Goal: Task Accomplishment & Management: Manage account settings

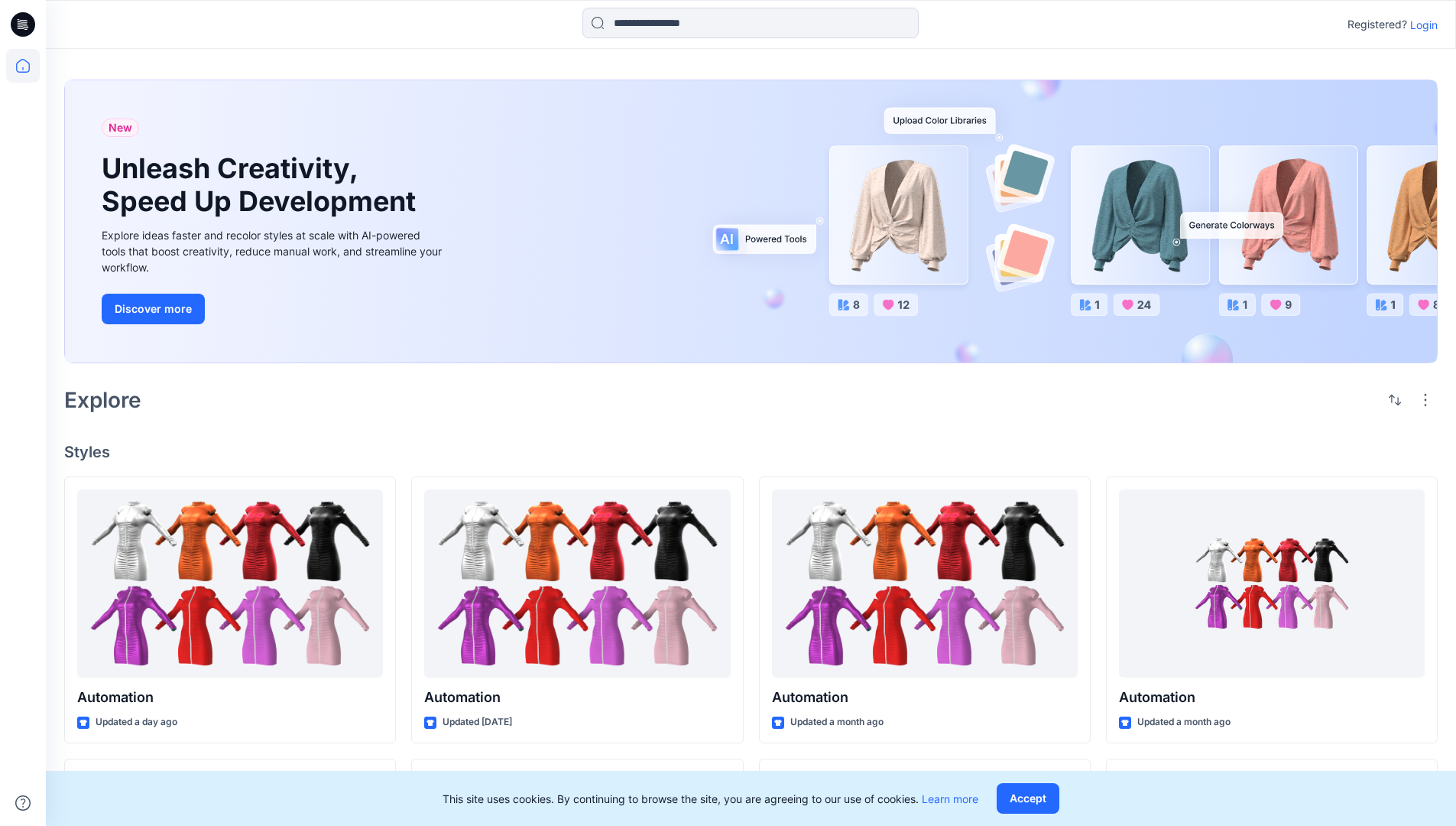
click at [1420, 25] on p "Login" at bounding box center [1424, 25] width 27 height 16
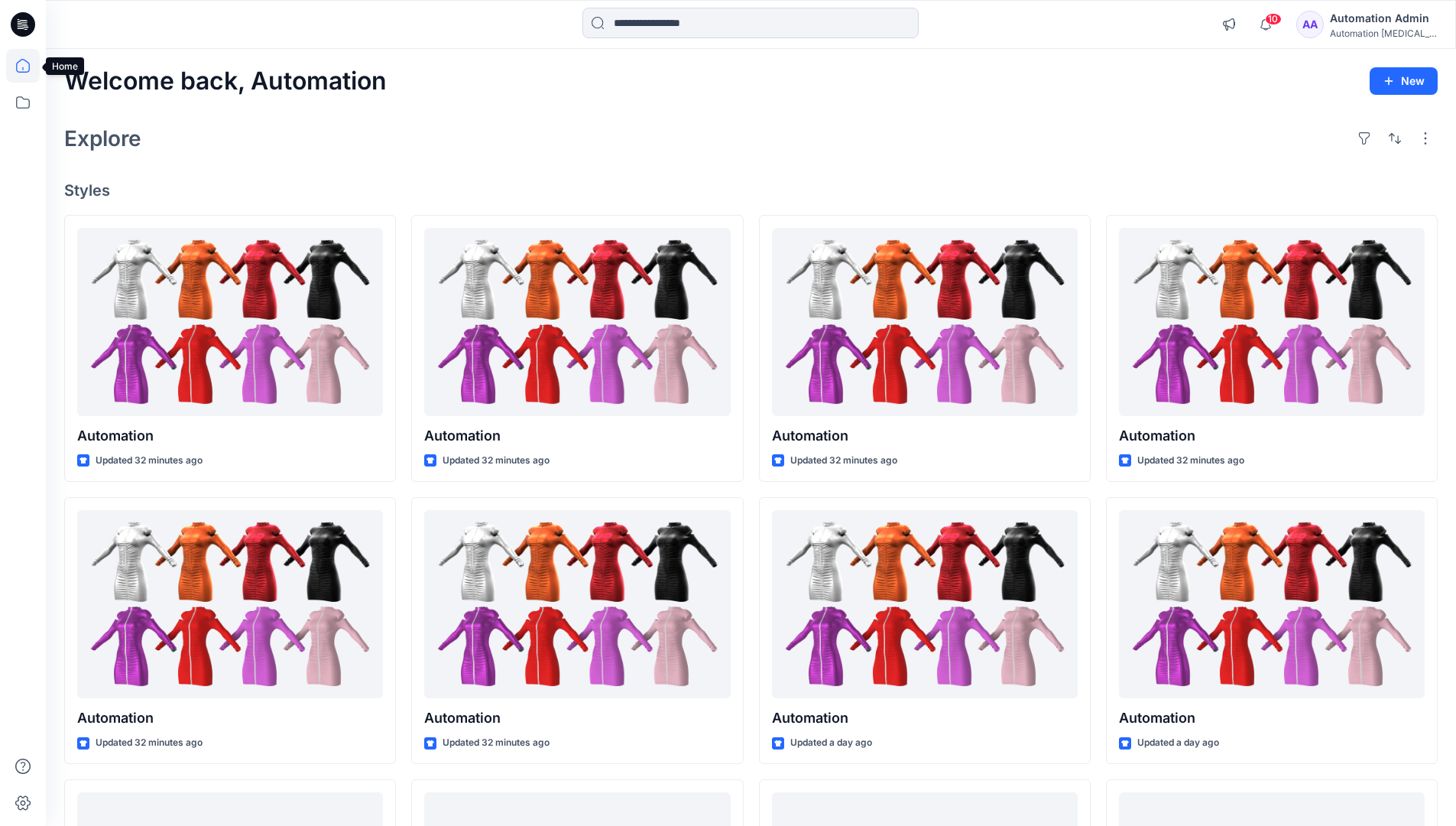
click at [29, 65] on icon at bounding box center [23, 65] width 14 height 14
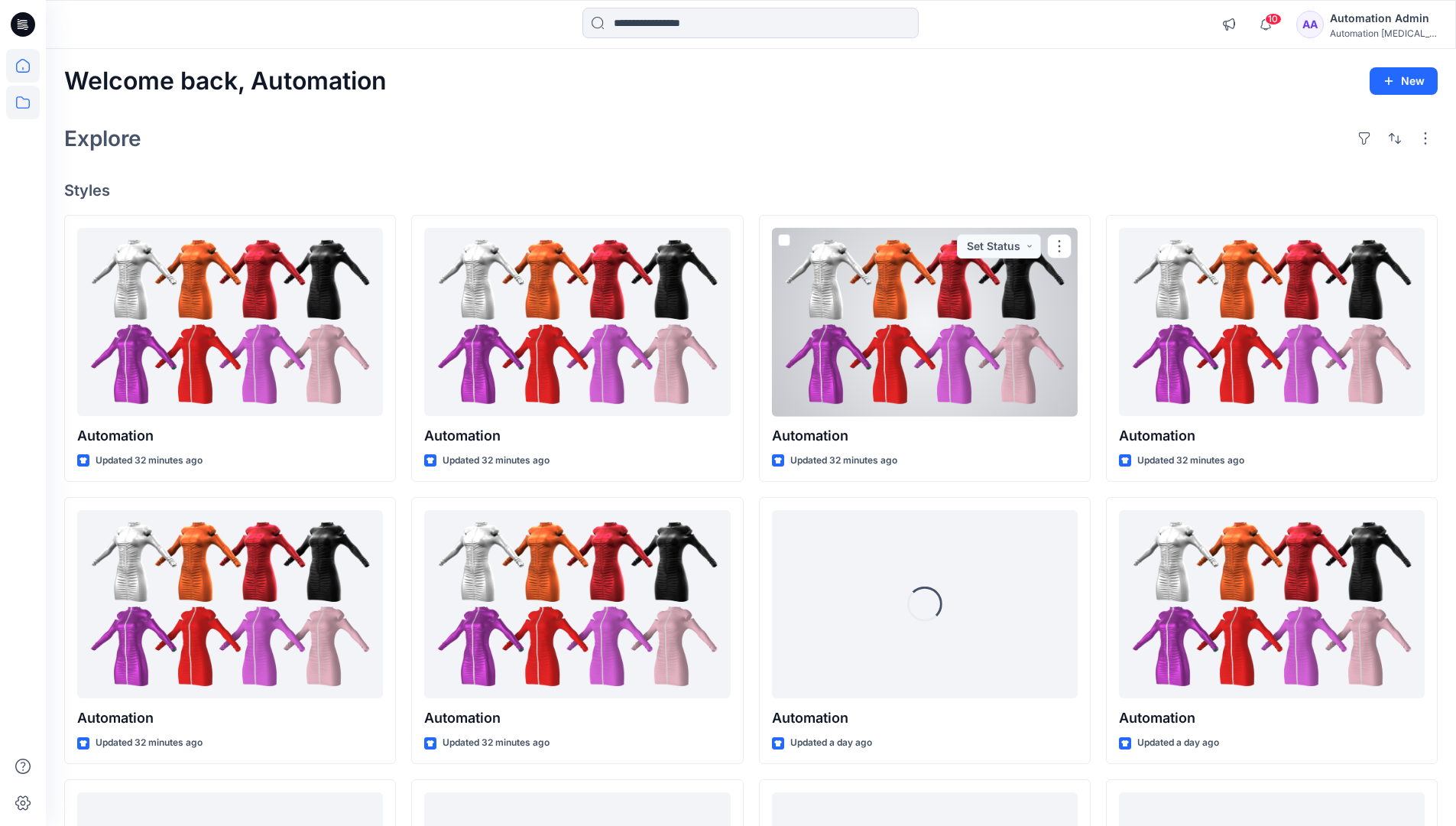
click at [27, 102] on icon at bounding box center [23, 102] width 34 height 34
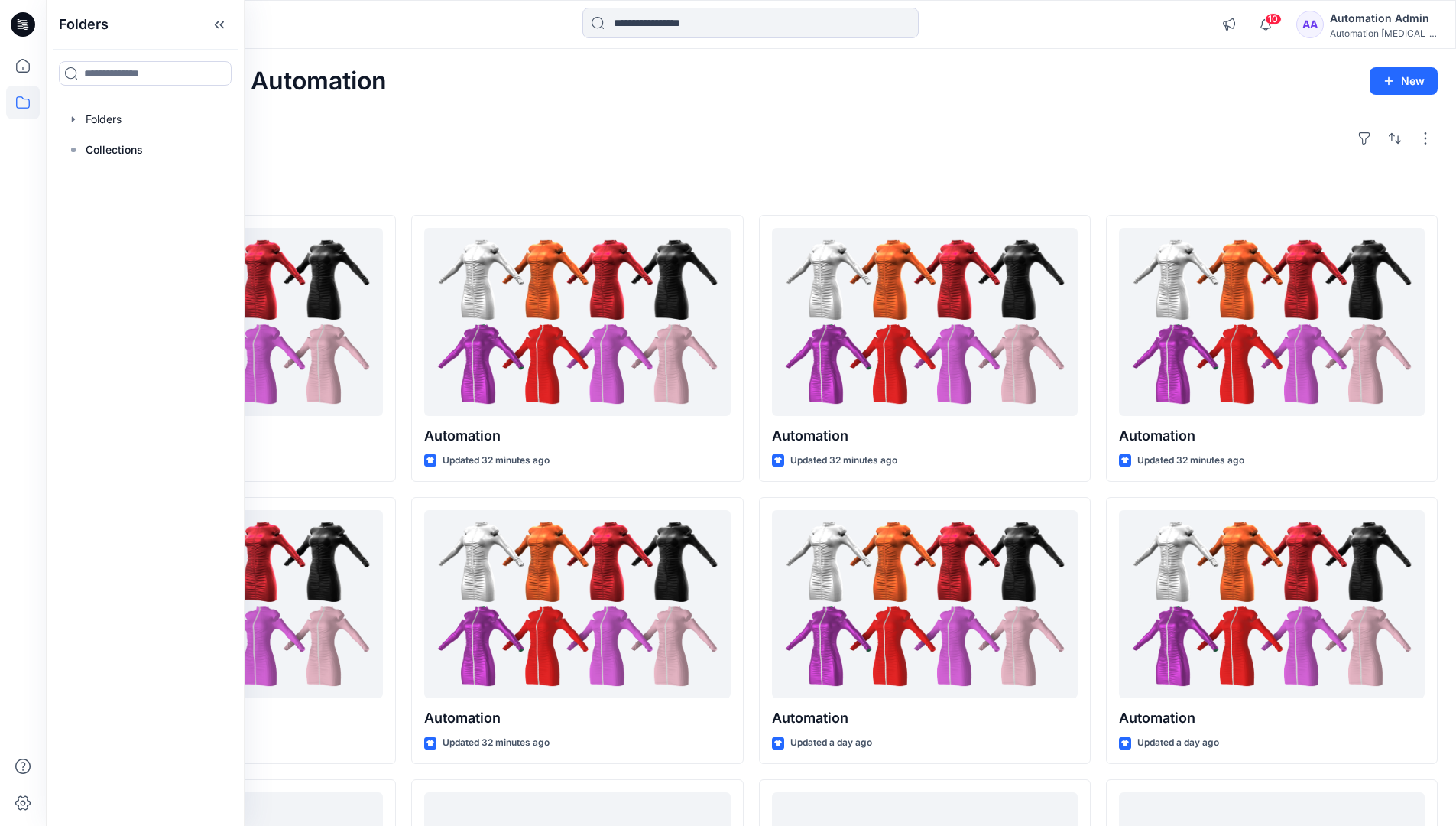
click at [113, 150] on p "Collections" at bounding box center [114, 150] width 58 height 18
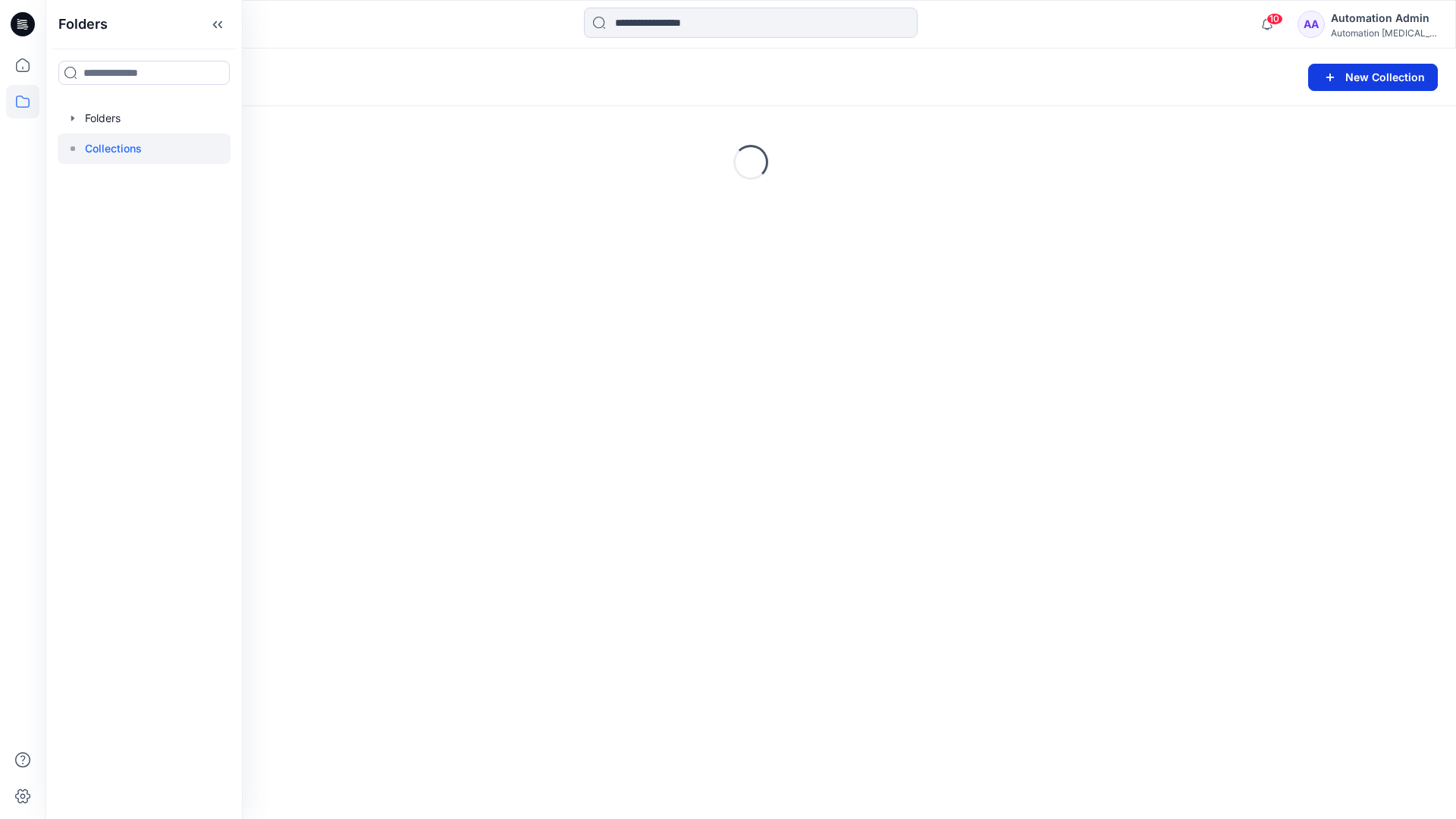
click at [1372, 81] on button "New Collection" at bounding box center [1373, 77] width 130 height 27
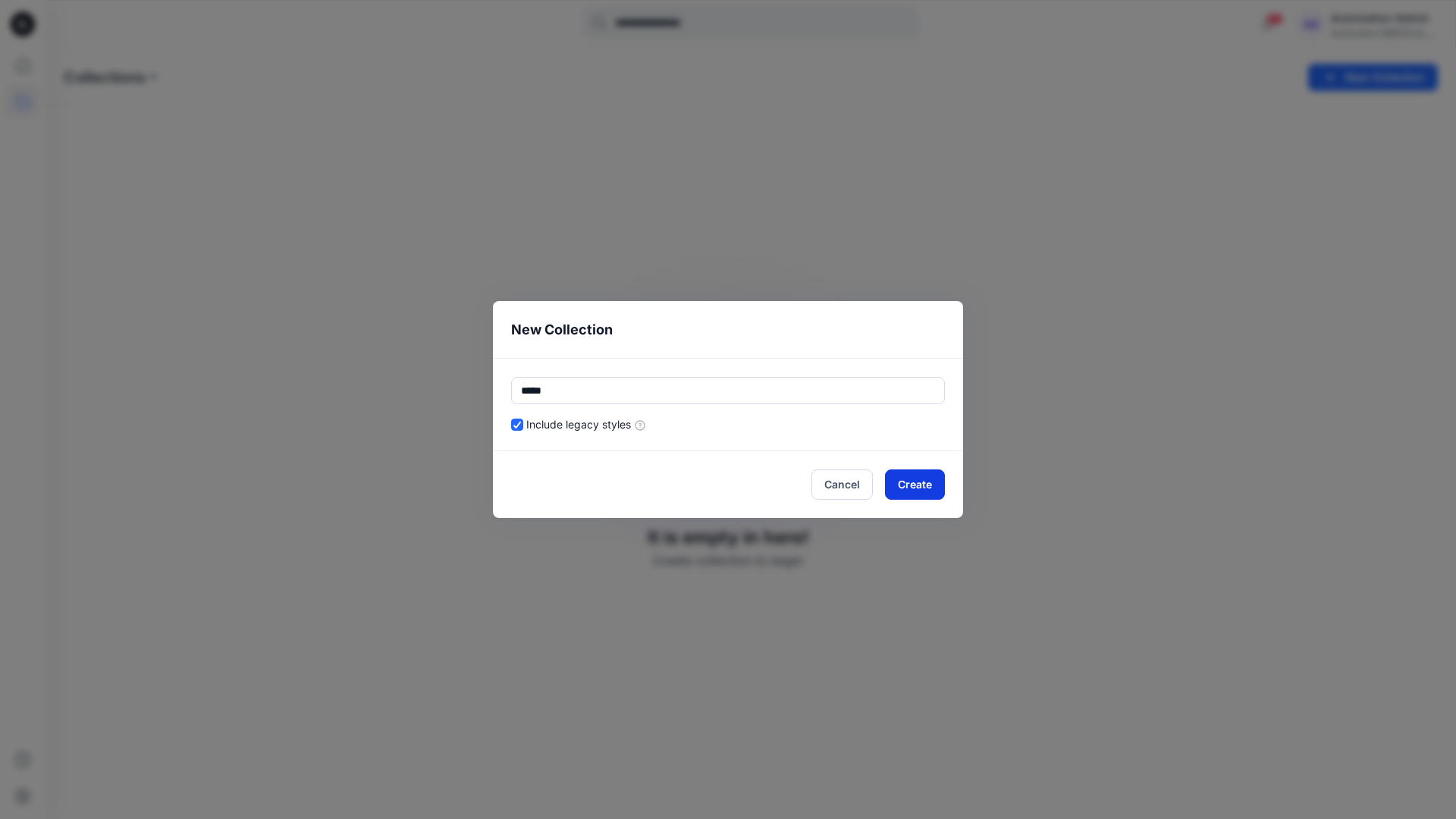
type input "*****"
click at [908, 487] on button "Create" at bounding box center [915, 485] width 60 height 30
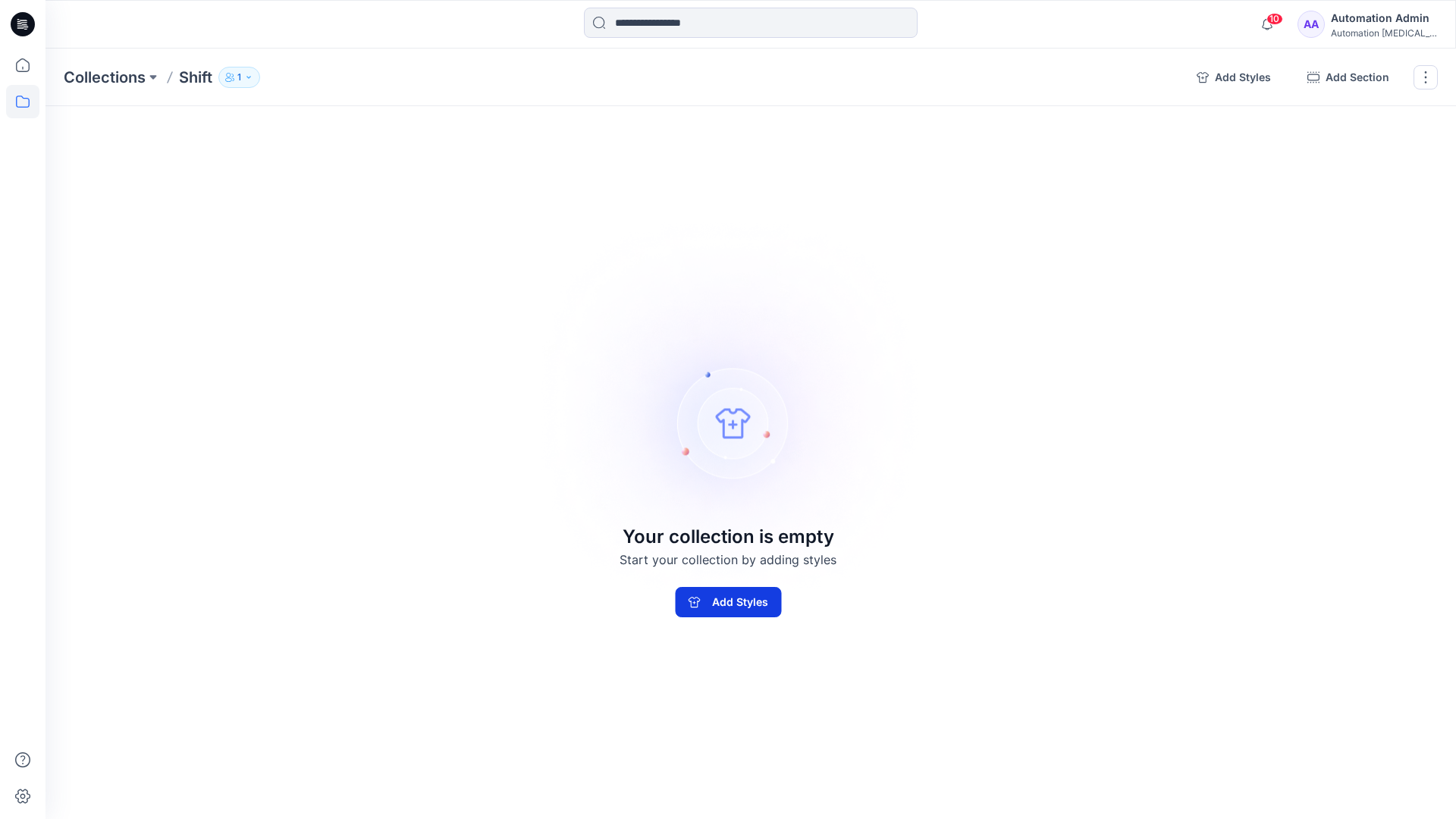
click at [766, 595] on button "Add Styles" at bounding box center [728, 602] width 106 height 30
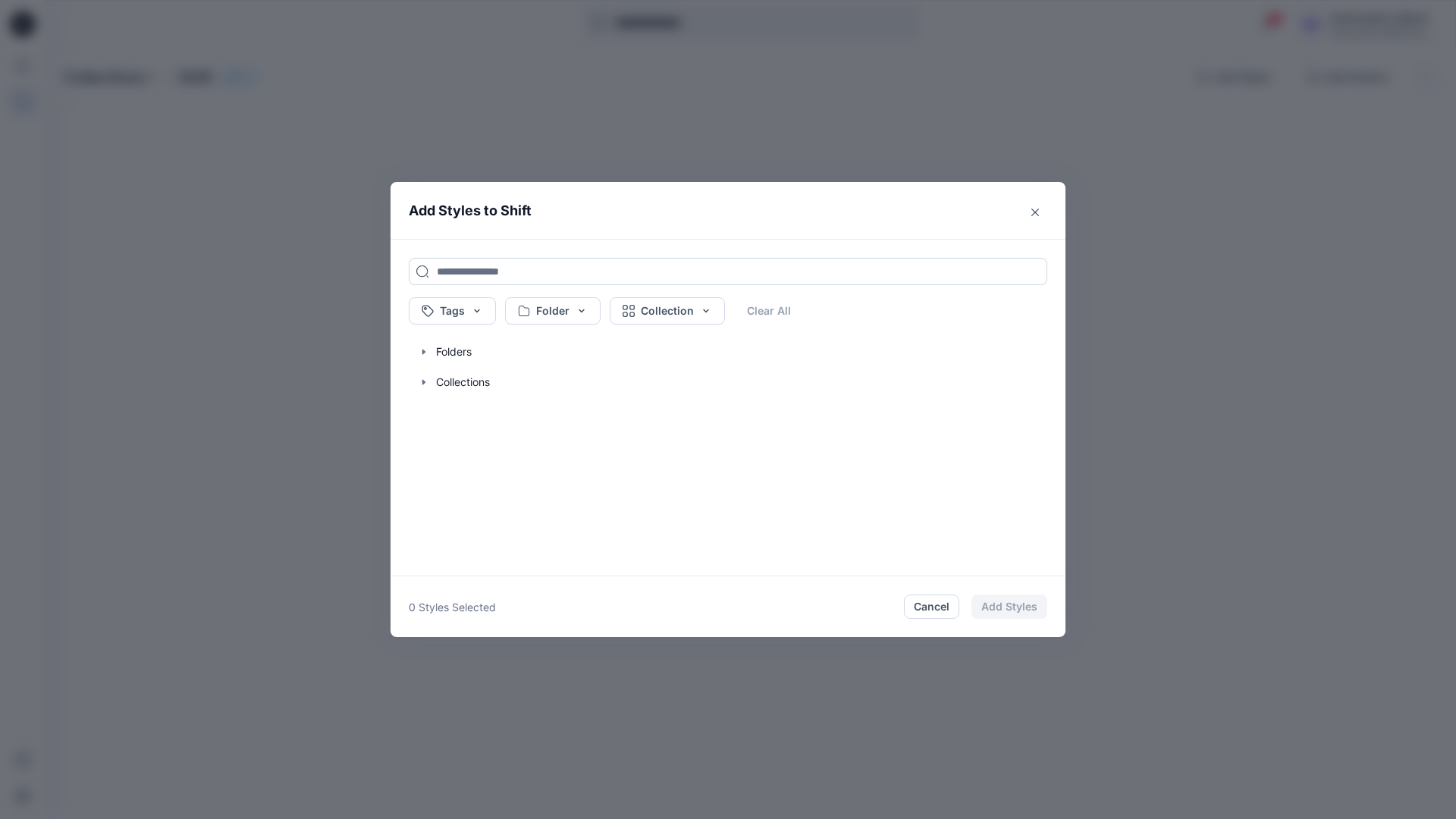
click at [458, 270] on input at bounding box center [728, 271] width 639 height 27
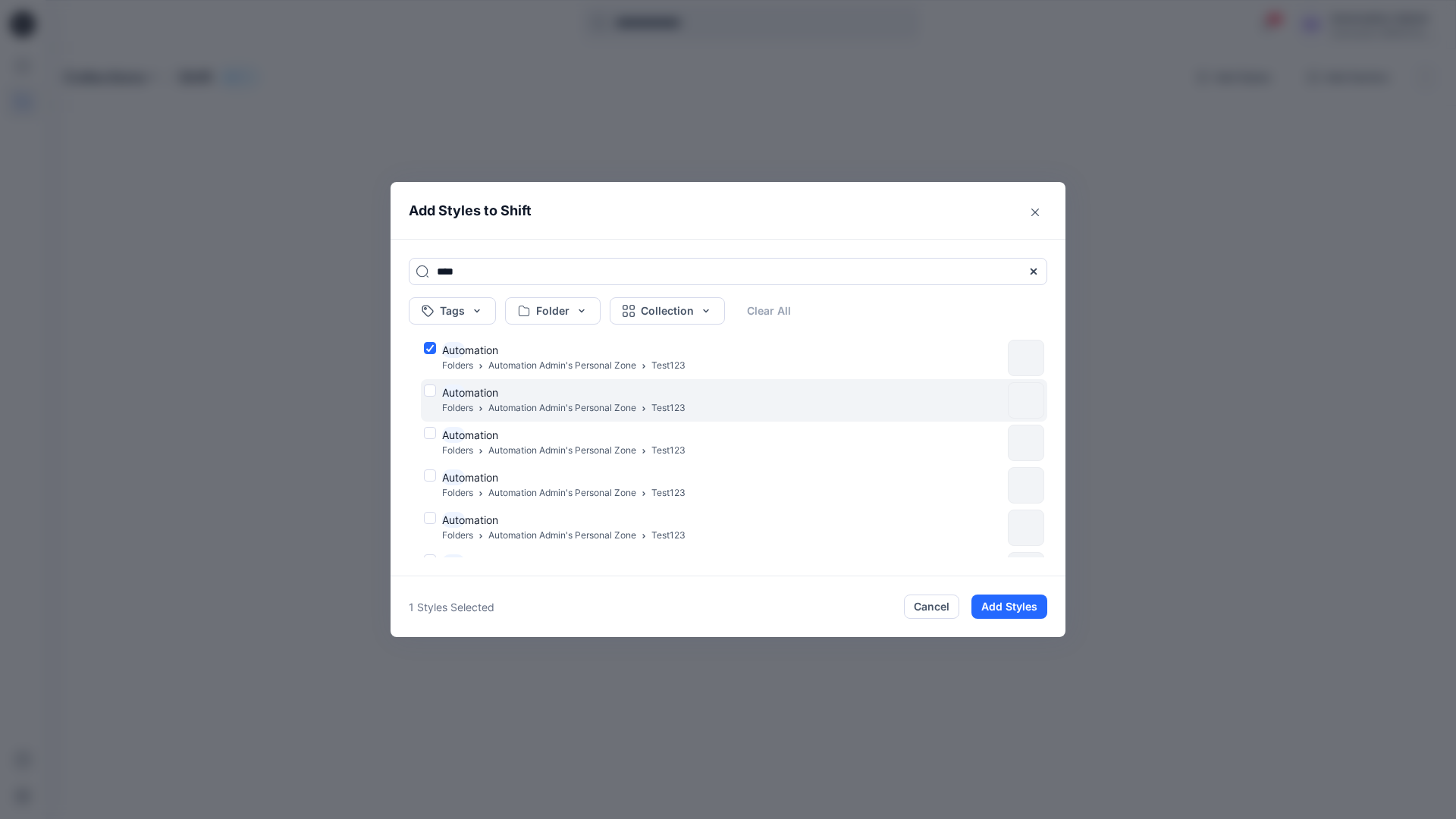
type input "****"
click at [430, 388] on div "Auto mation Folders Automation Admin's Personal Zone Test123" at bounding box center [712, 400] width 578 height 32
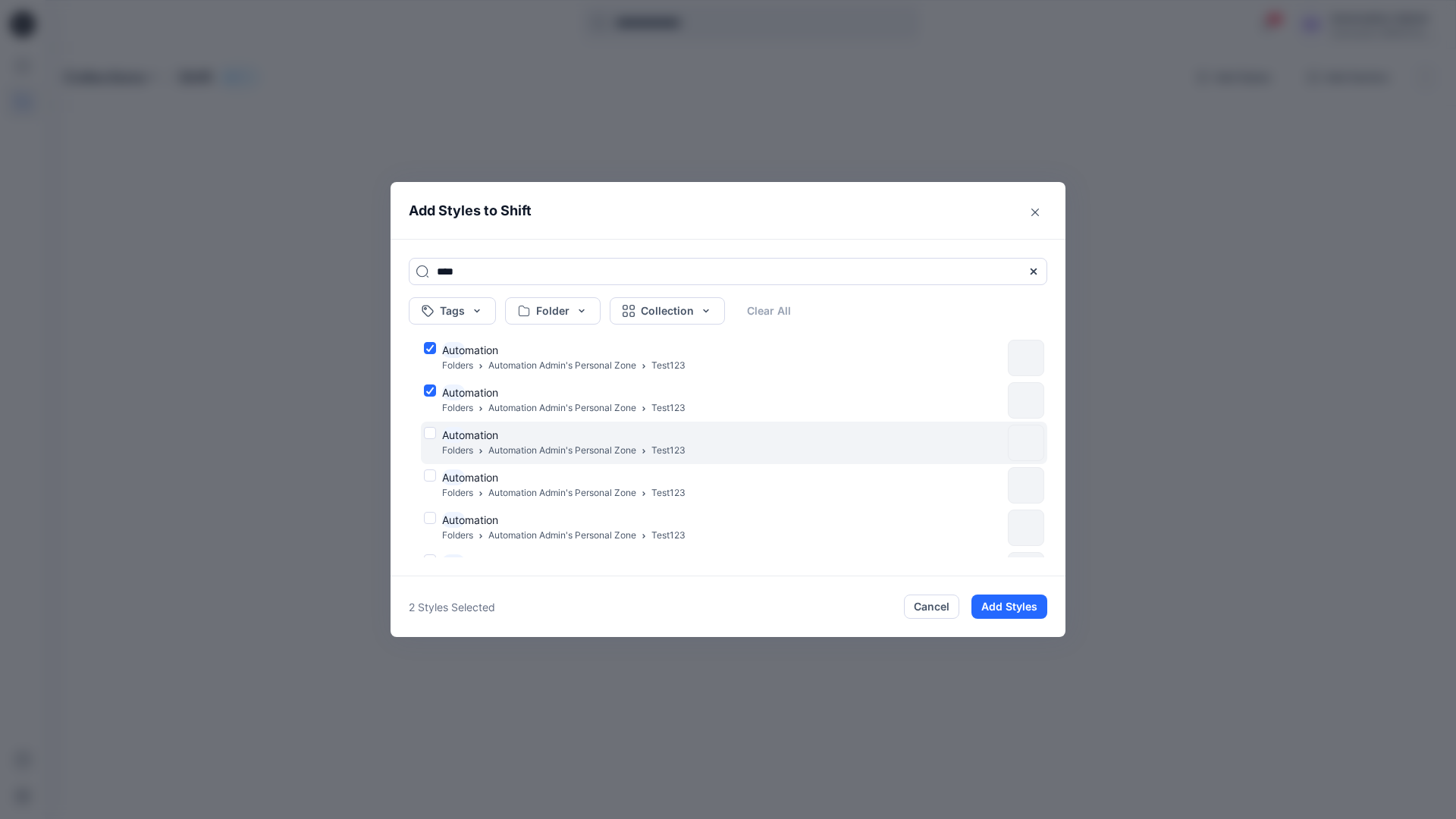
click at [431, 430] on div "Auto mation Folders Automation Admin's Personal Zone Test123" at bounding box center [712, 443] width 578 height 32
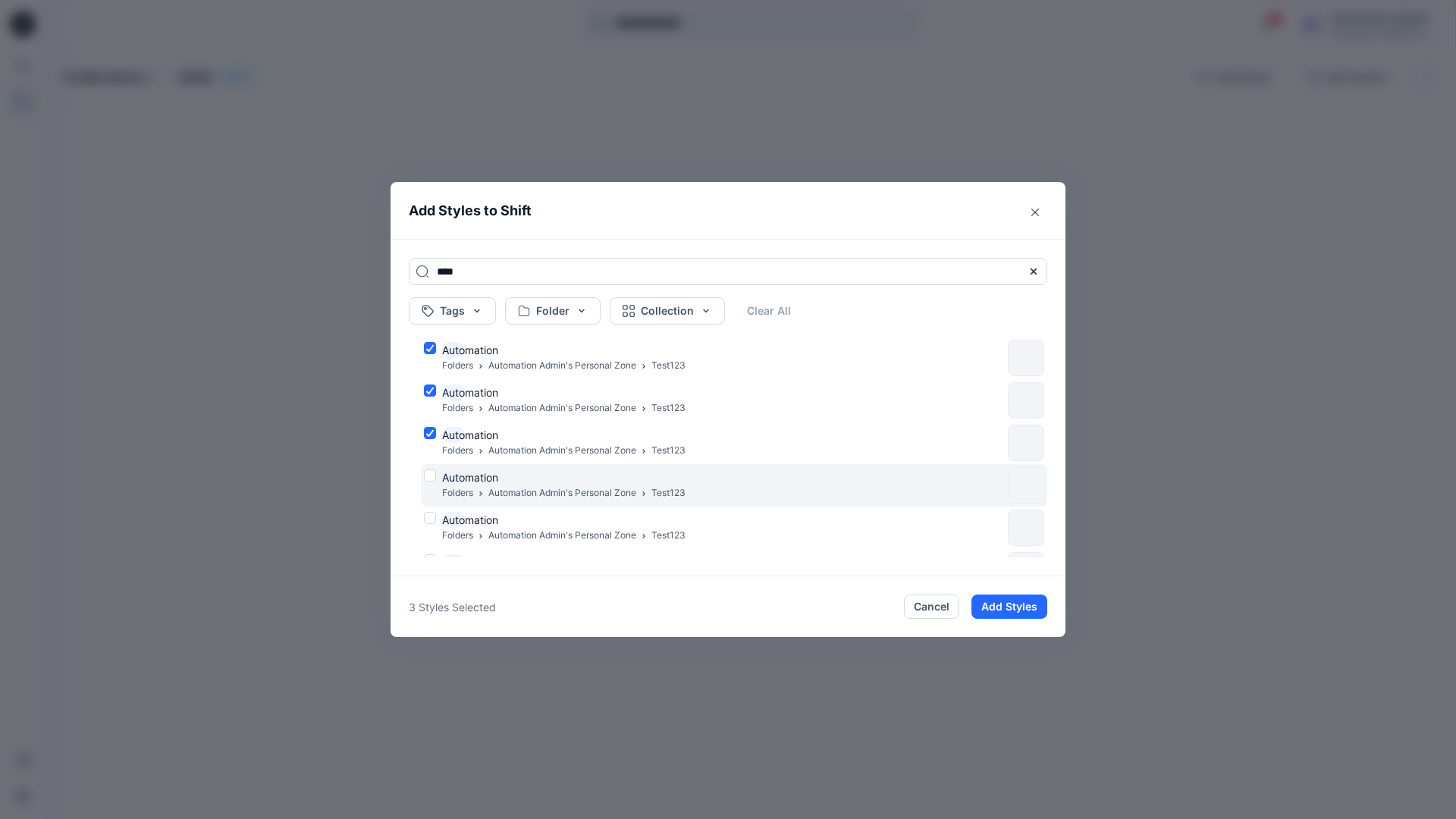
click at [431, 474] on div "Auto mation Folders Automation Admin's Personal Zone Test123" at bounding box center [712, 486] width 578 height 32
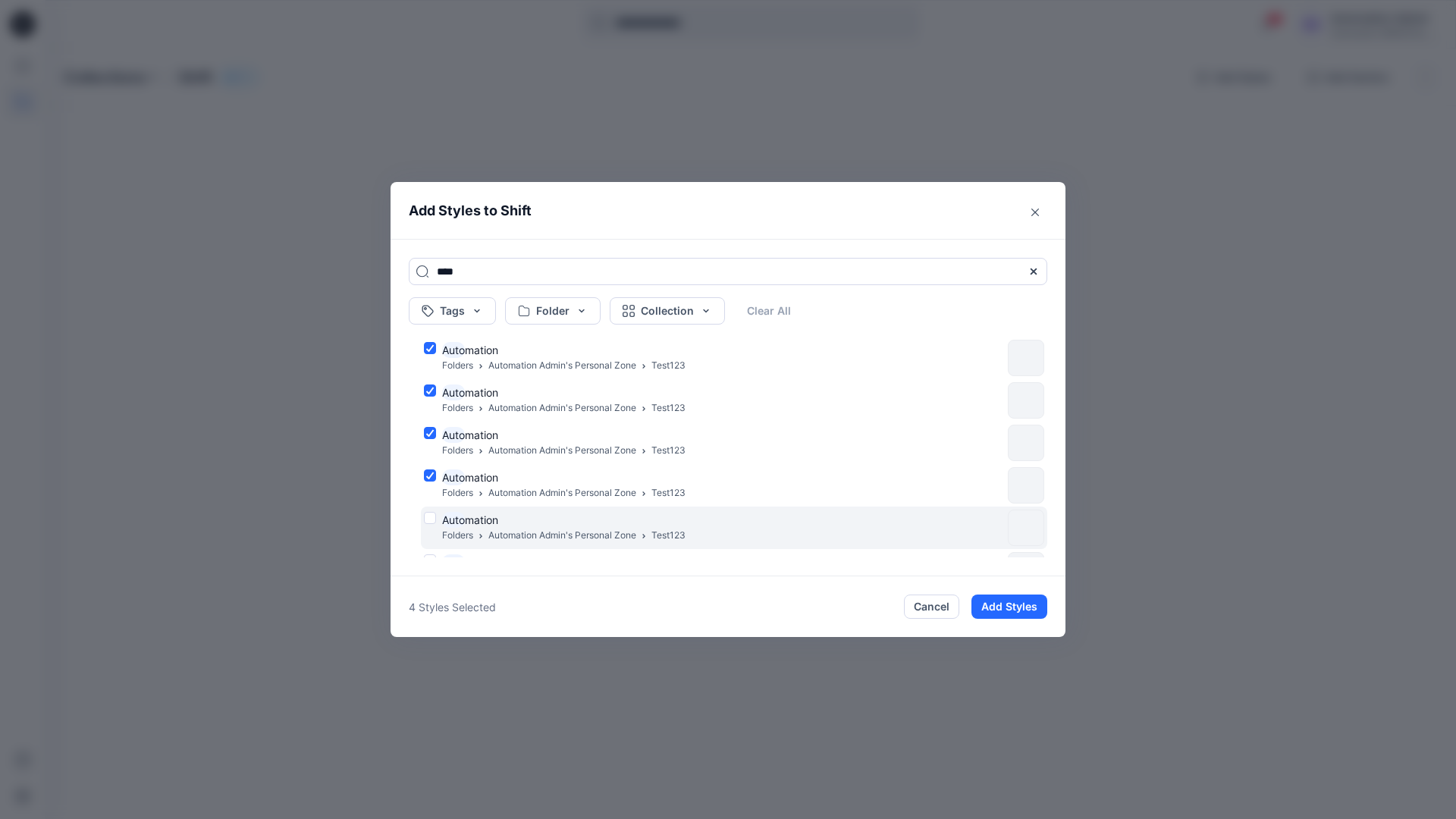
click at [427, 520] on div "Auto mation Folders Automation Admin's Personal Zone Test123" at bounding box center [712, 528] width 578 height 32
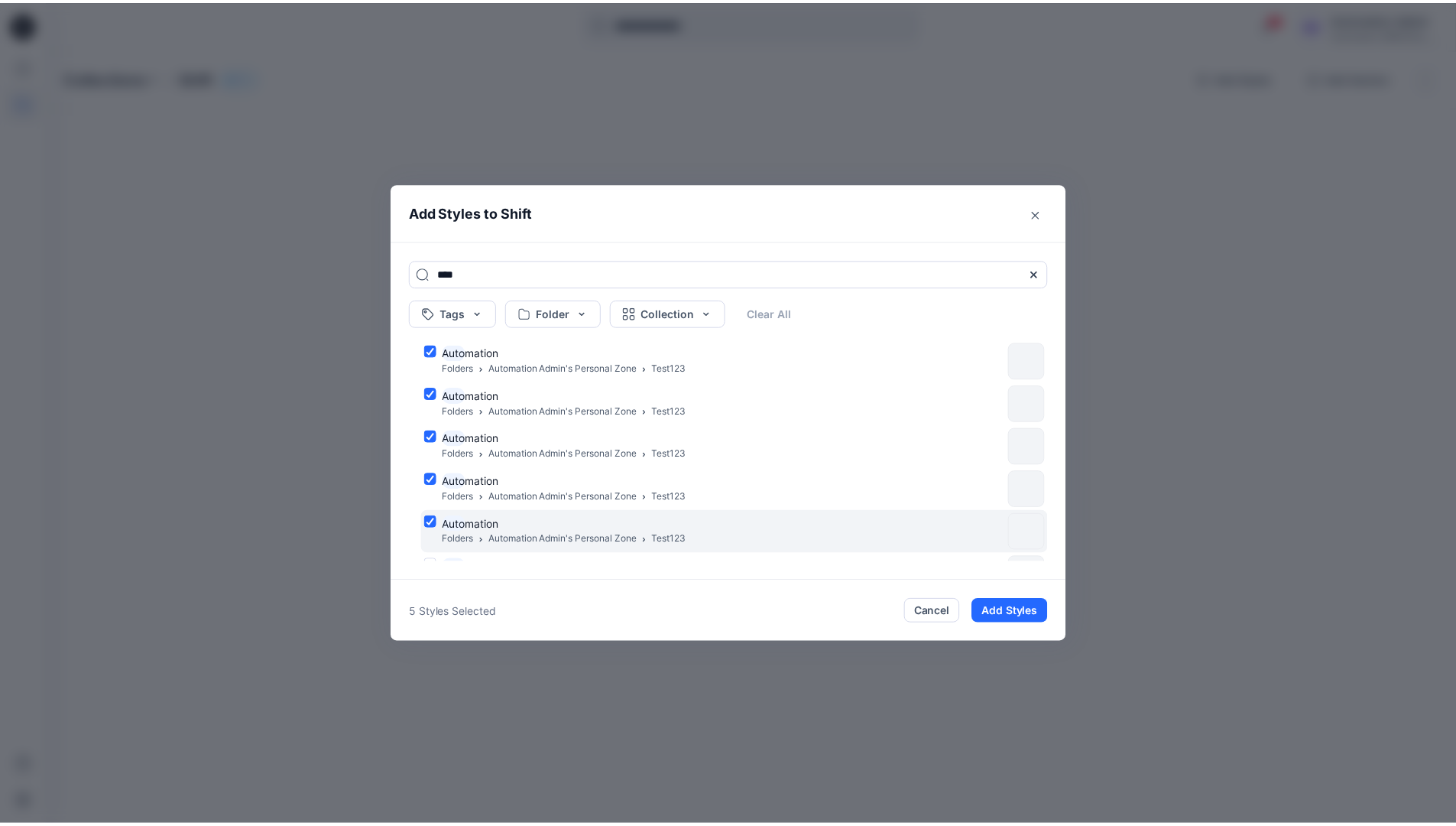
scroll to position [125, 0]
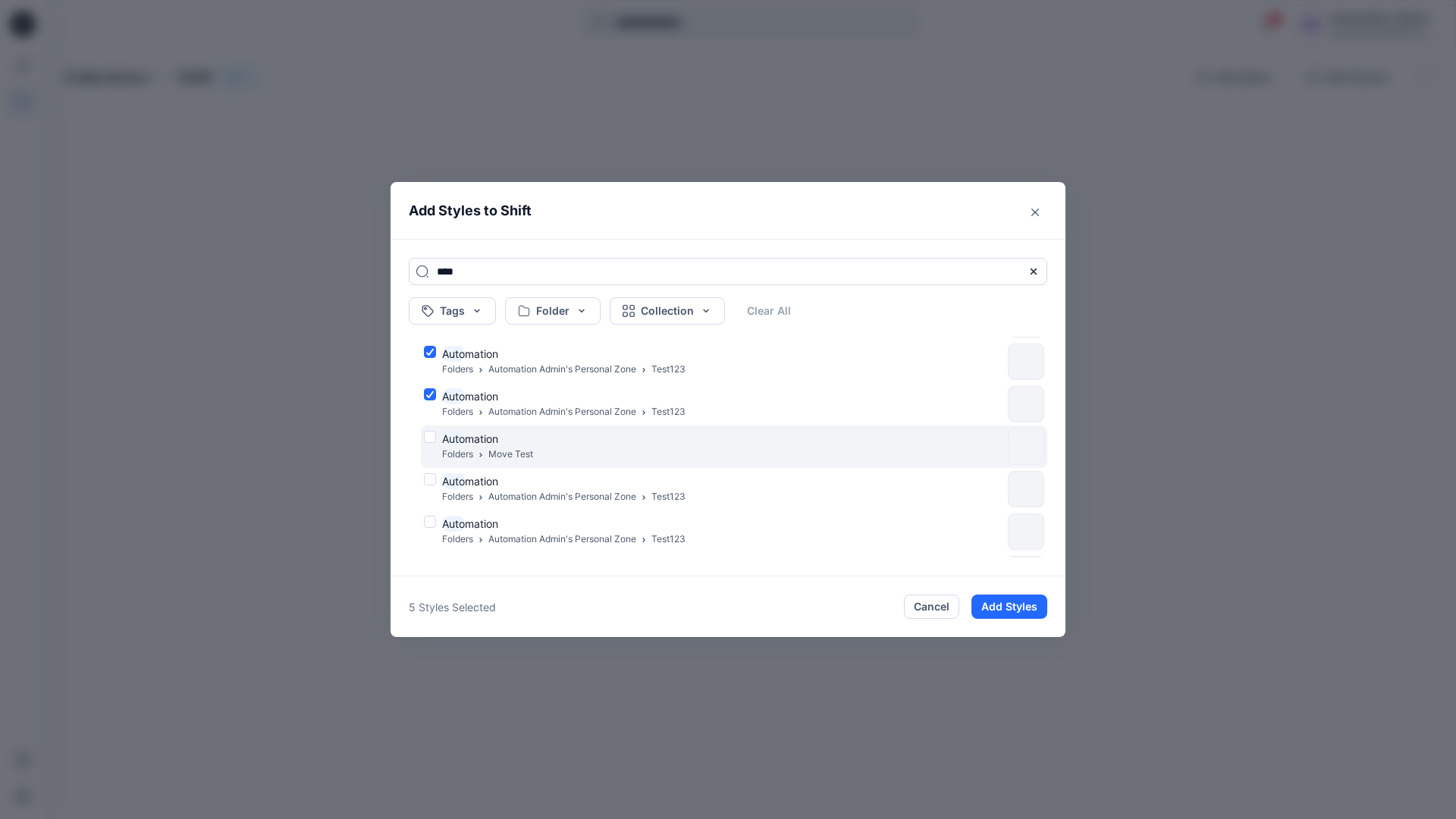
click at [430, 436] on div "Auto mation Folders Move Test" at bounding box center [712, 447] width 578 height 32
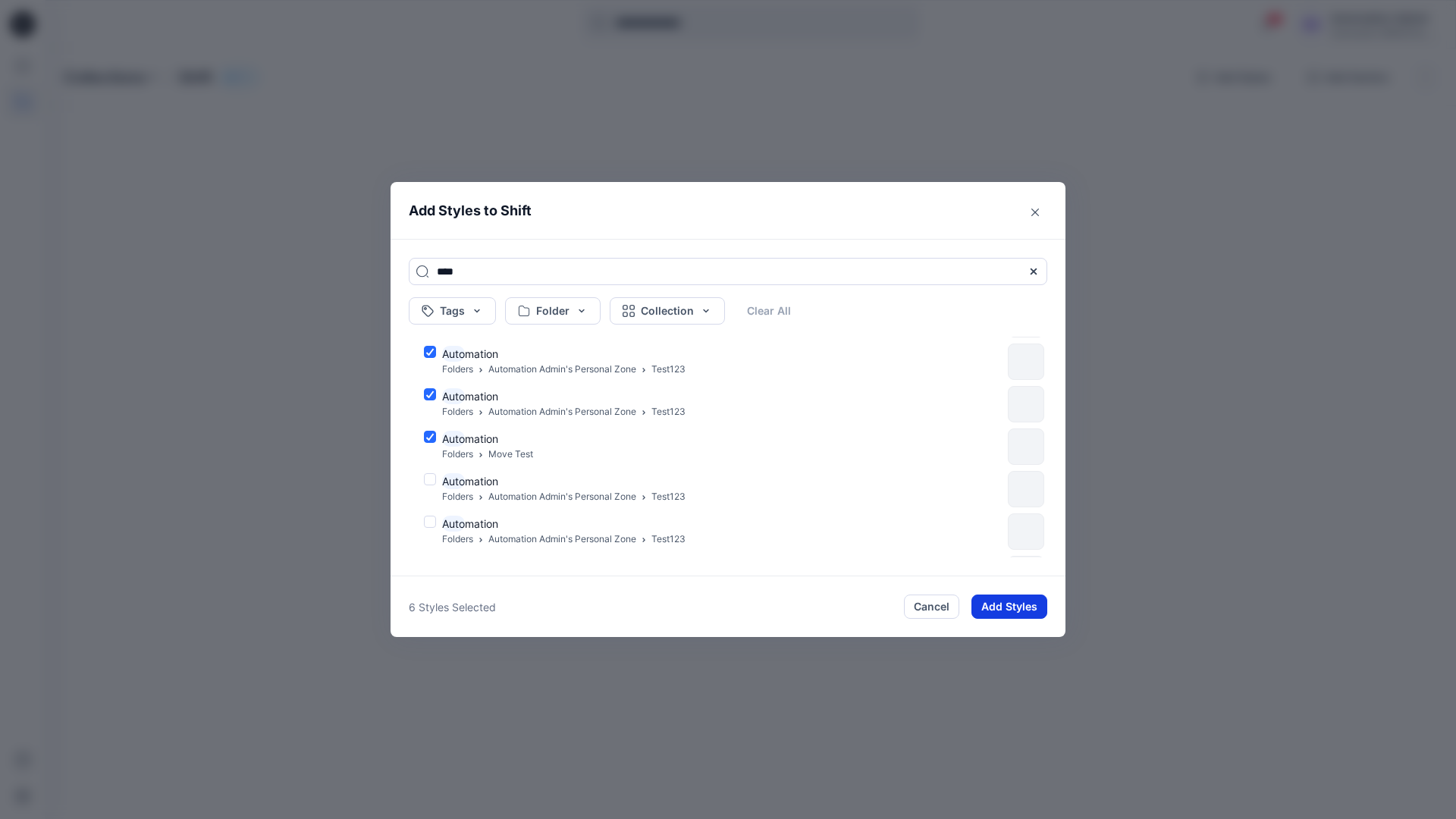
click at [998, 599] on button "Add Styles" at bounding box center [1009, 607] width 76 height 24
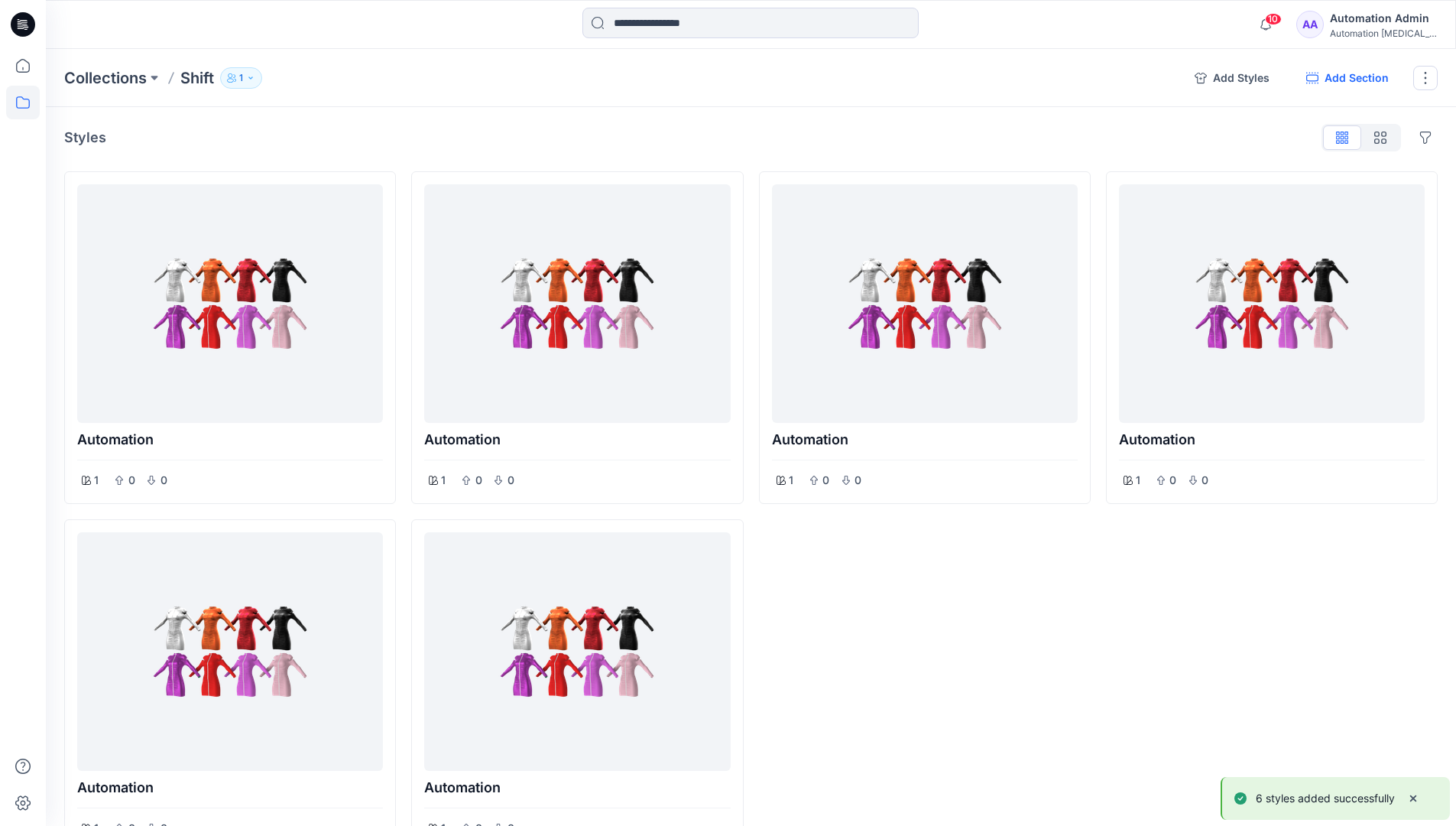
click at [1345, 79] on button "Add Section" at bounding box center [1347, 78] width 107 height 25
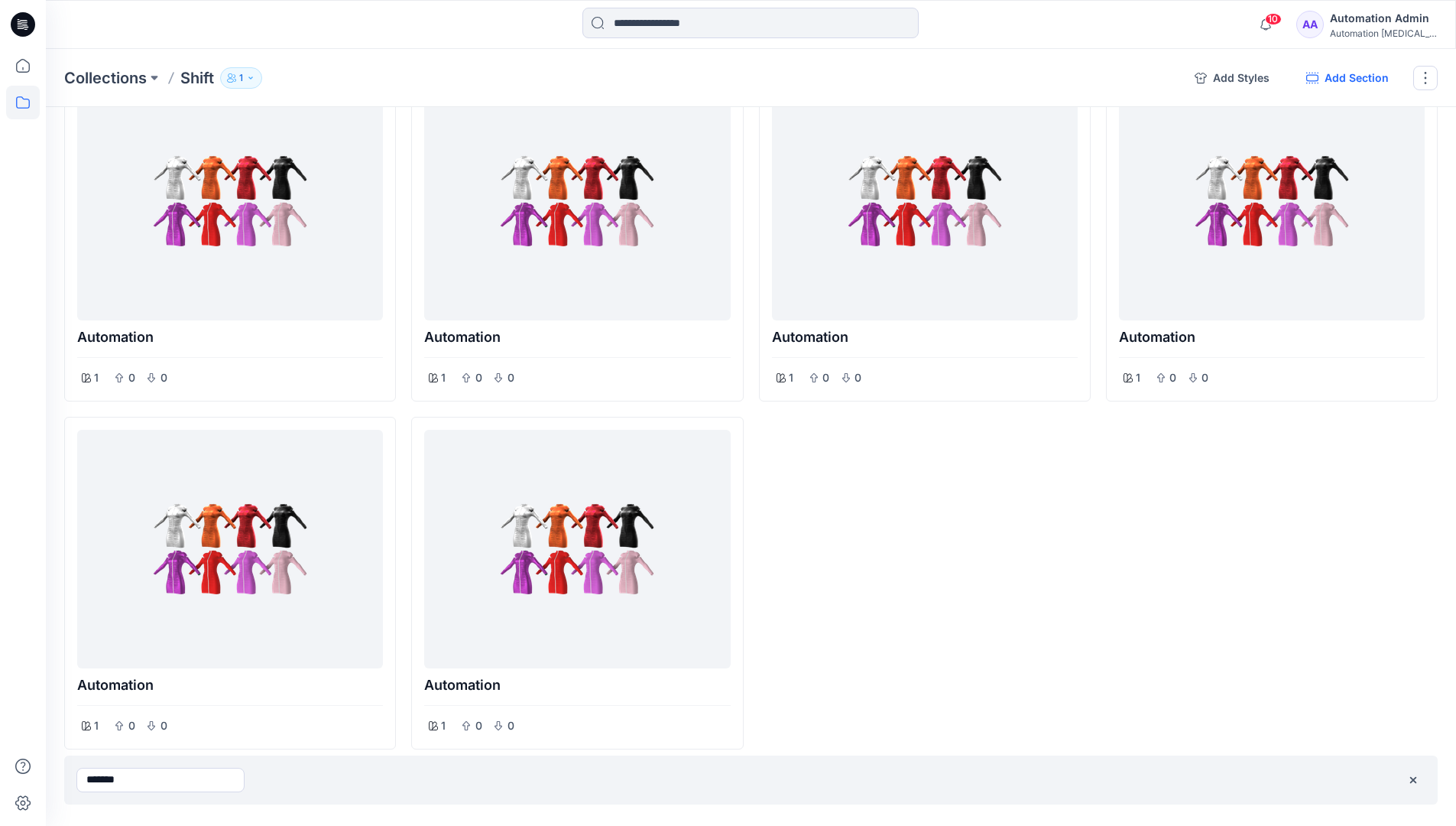
type input "*******"
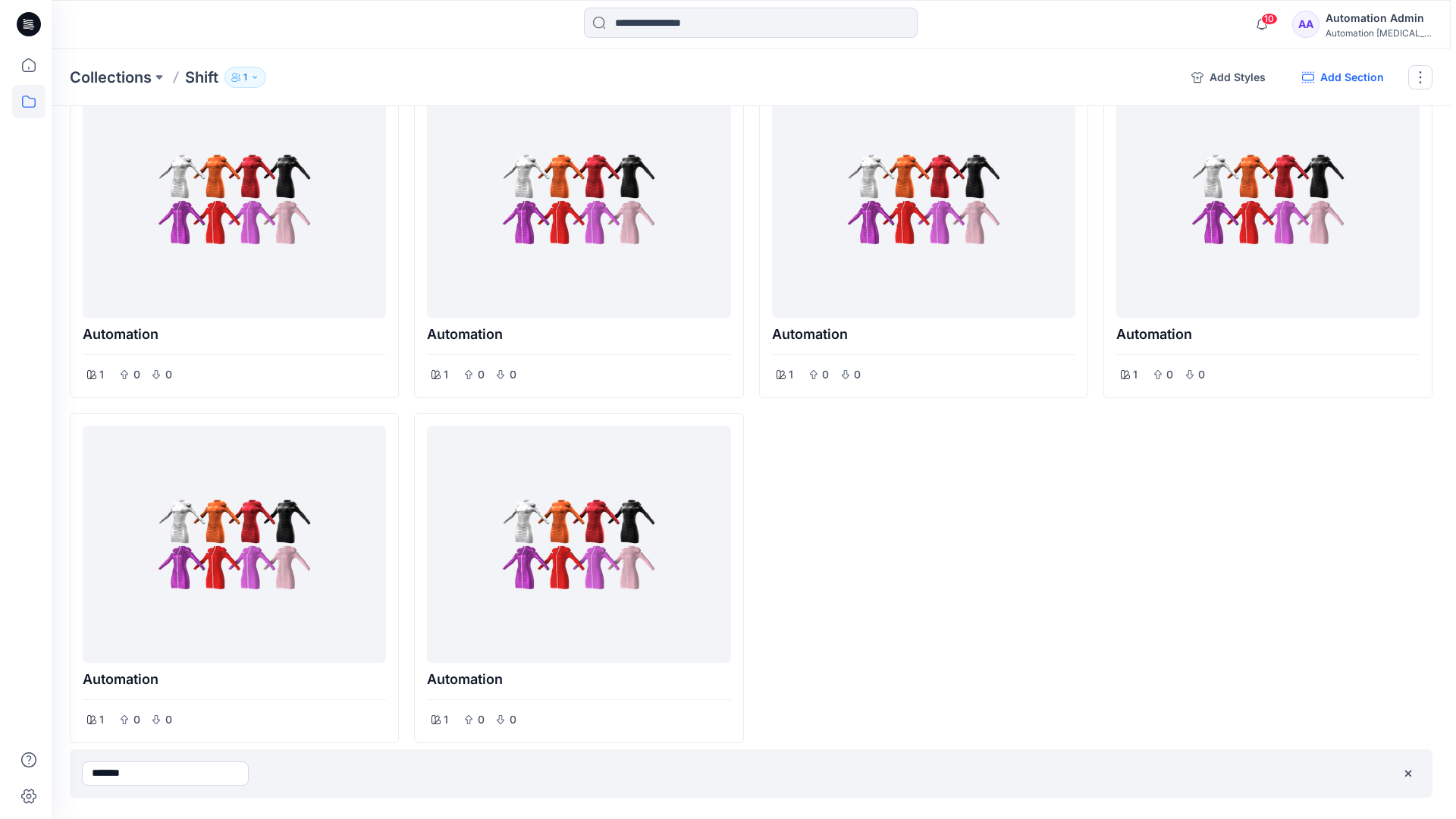
scroll to position [0, 0]
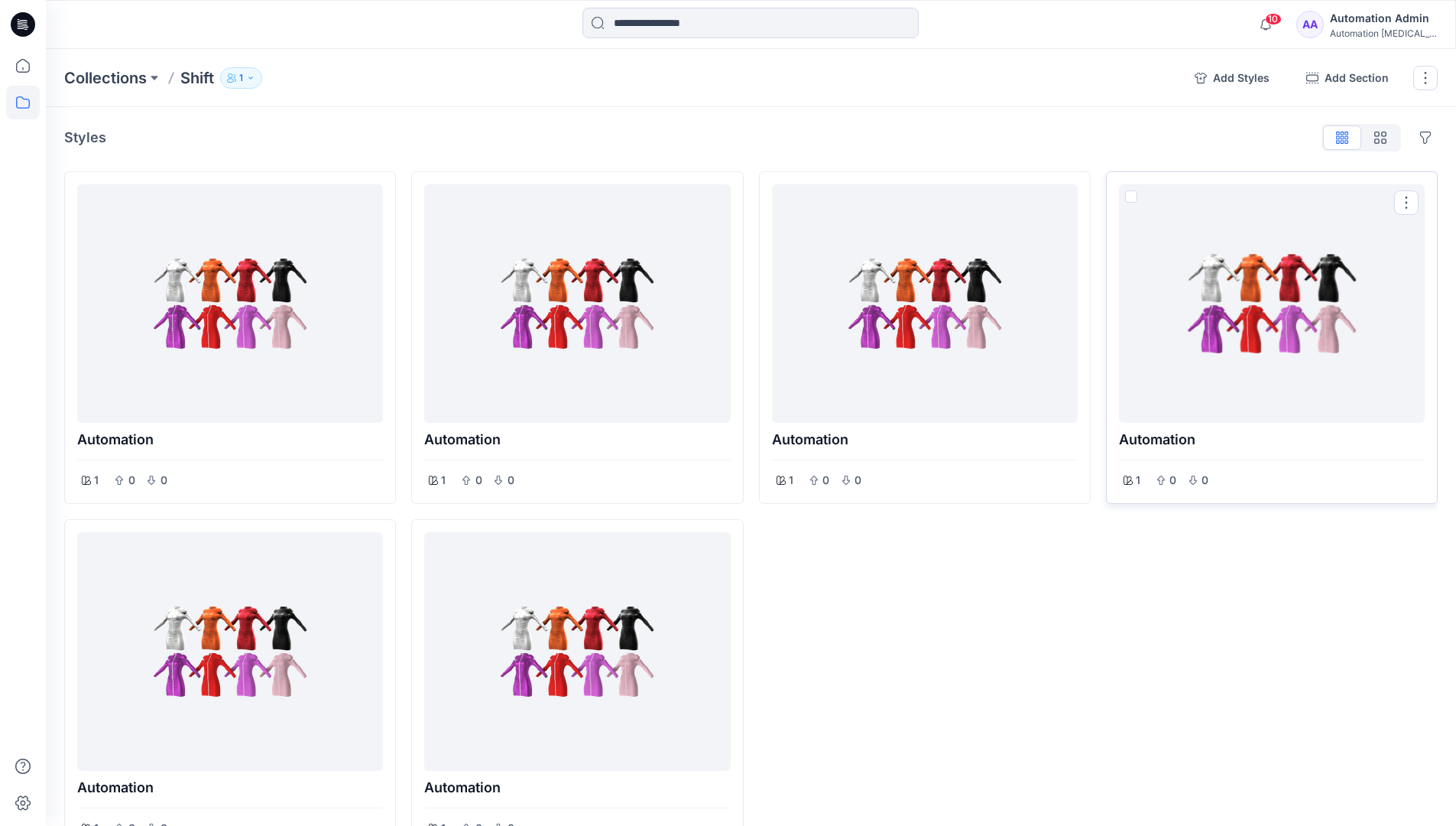
click at [1132, 197] on span at bounding box center [1131, 196] width 12 height 12
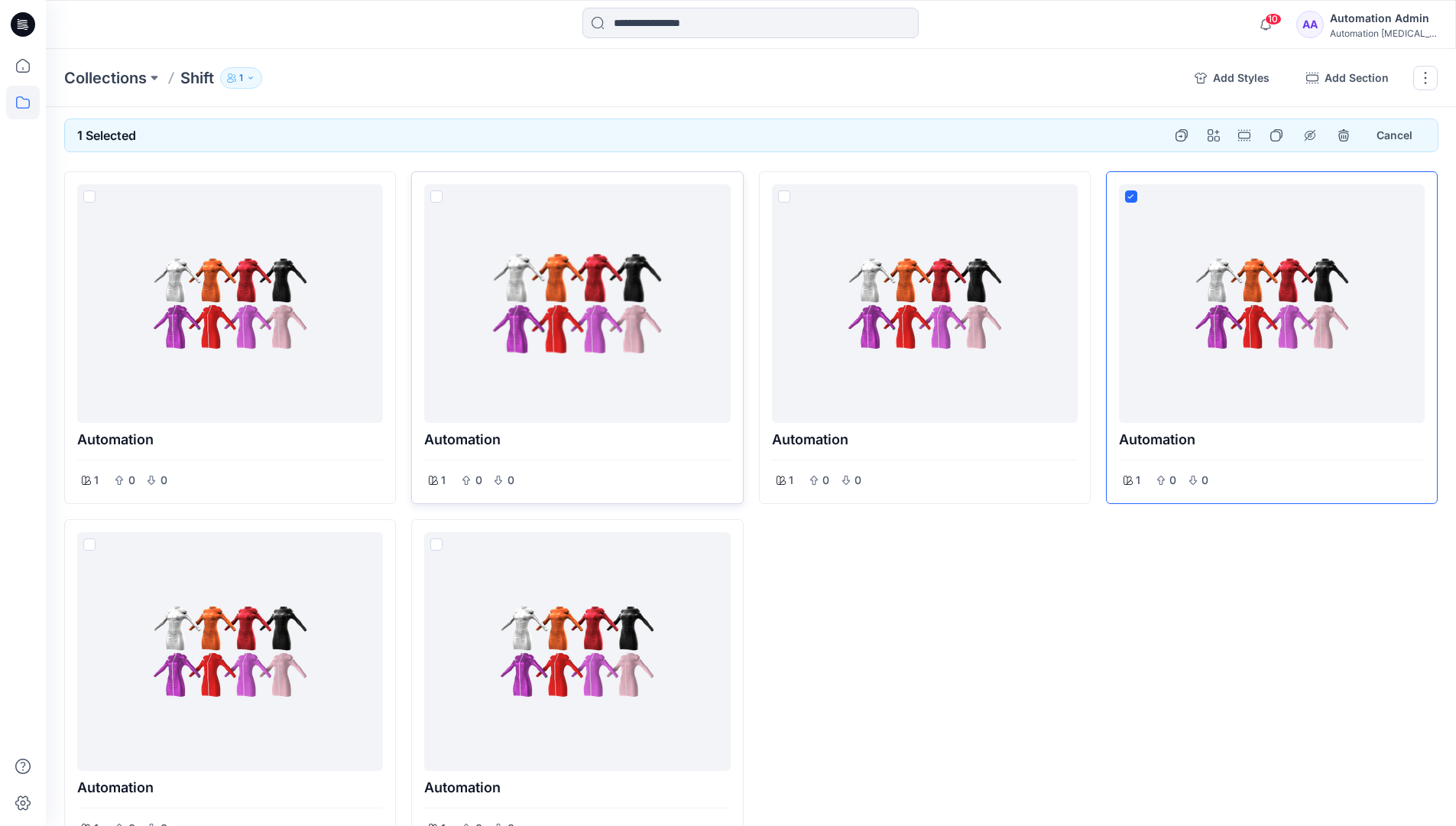
click at [439, 199] on span at bounding box center [436, 196] width 12 height 12
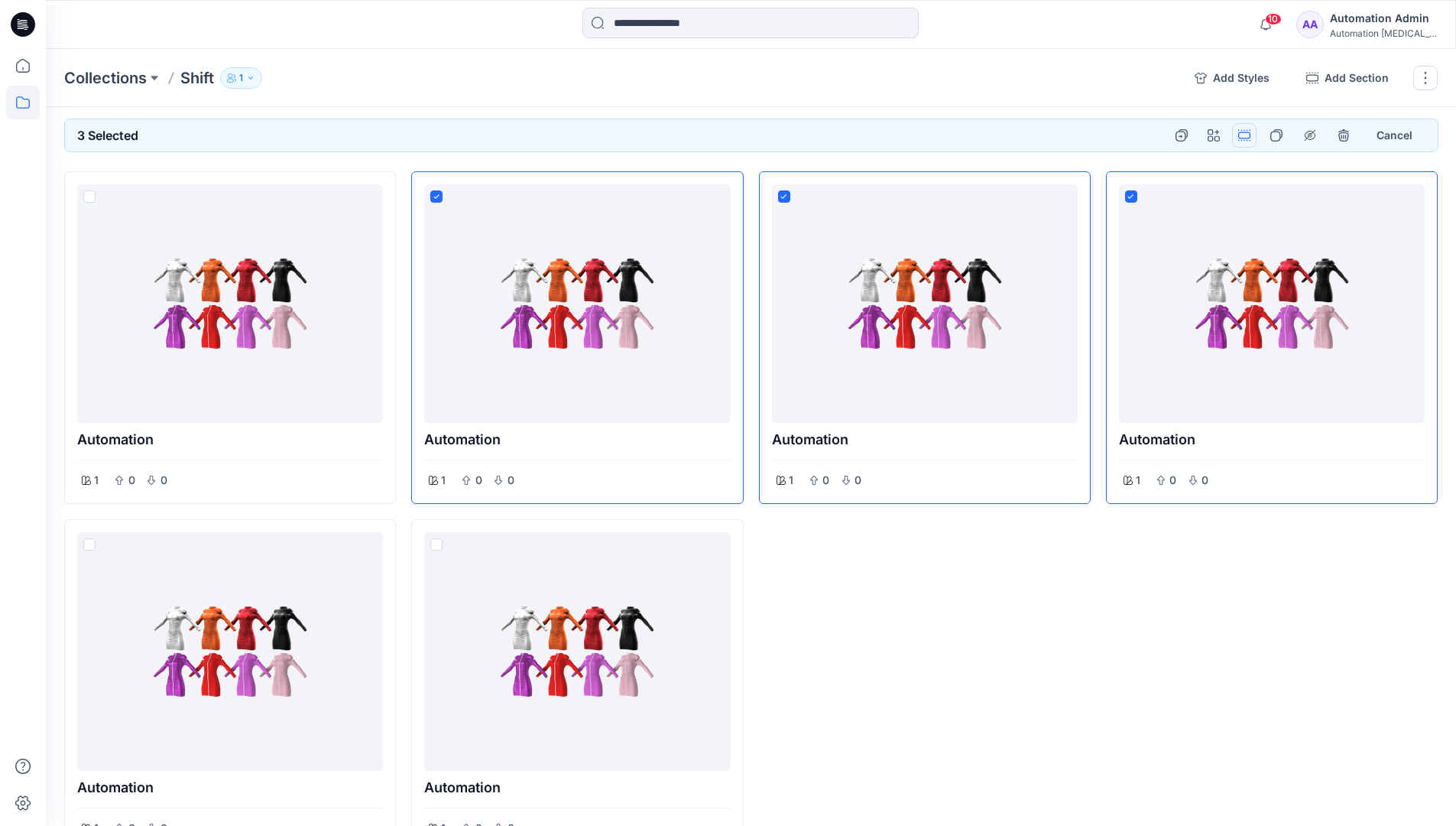
click at [1246, 135] on button "Options" at bounding box center [1245, 135] width 25 height 25
click at [1138, 172] on button "Section" at bounding box center [1171, 171] width 165 height 28
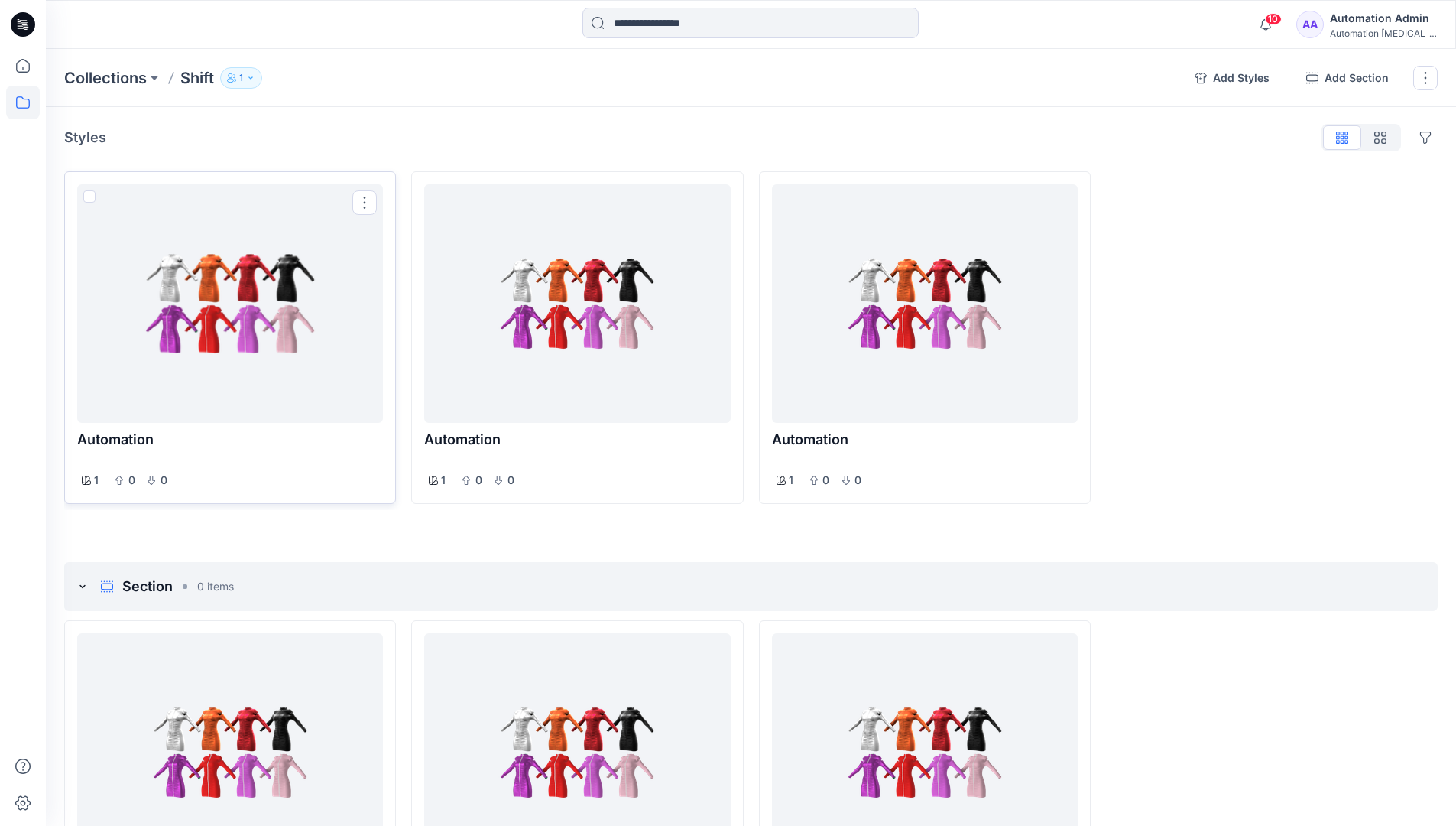
click at [90, 200] on span at bounding box center [89, 196] width 12 height 12
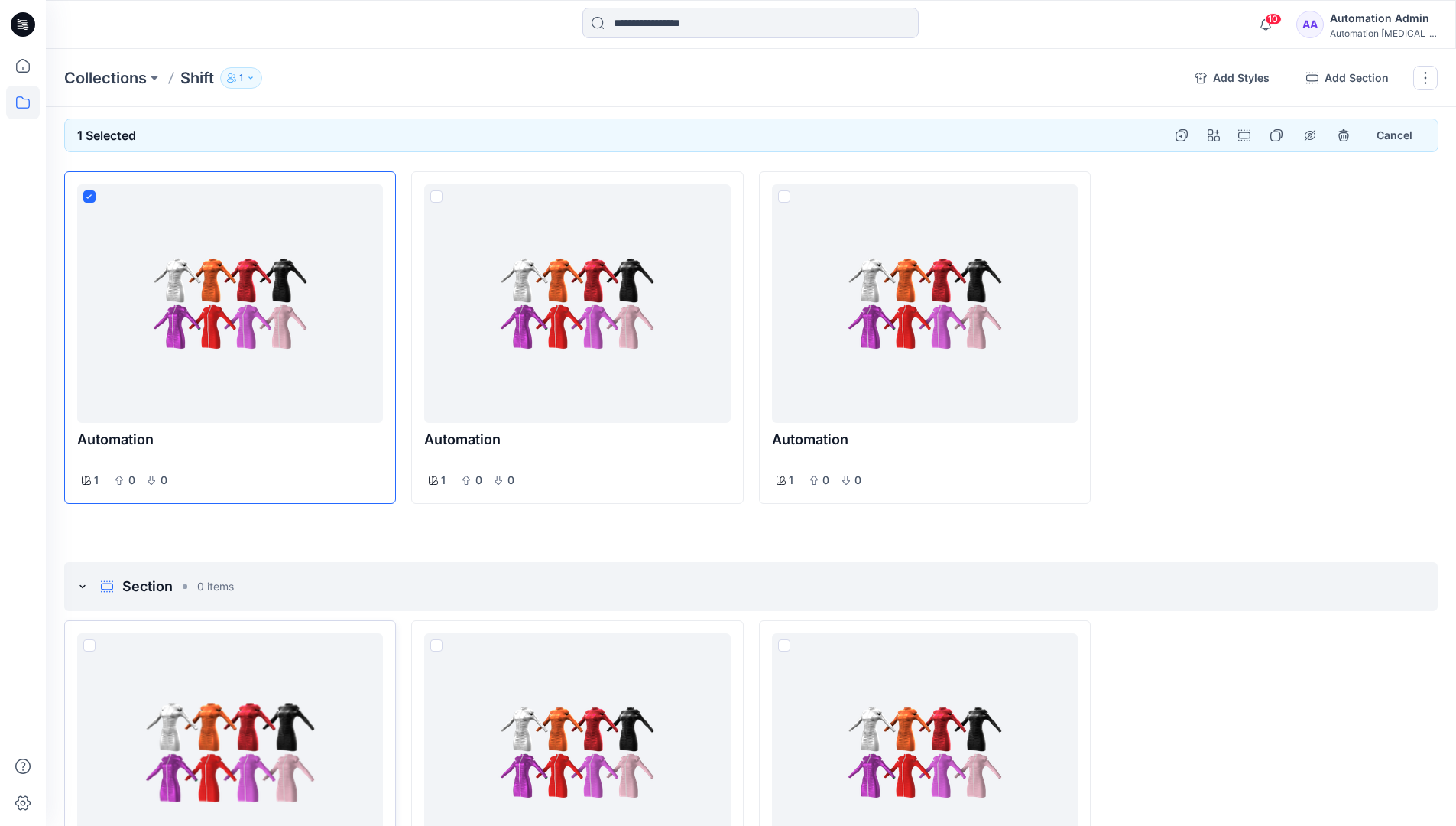
click at [87, 644] on span at bounding box center [89, 645] width 12 height 12
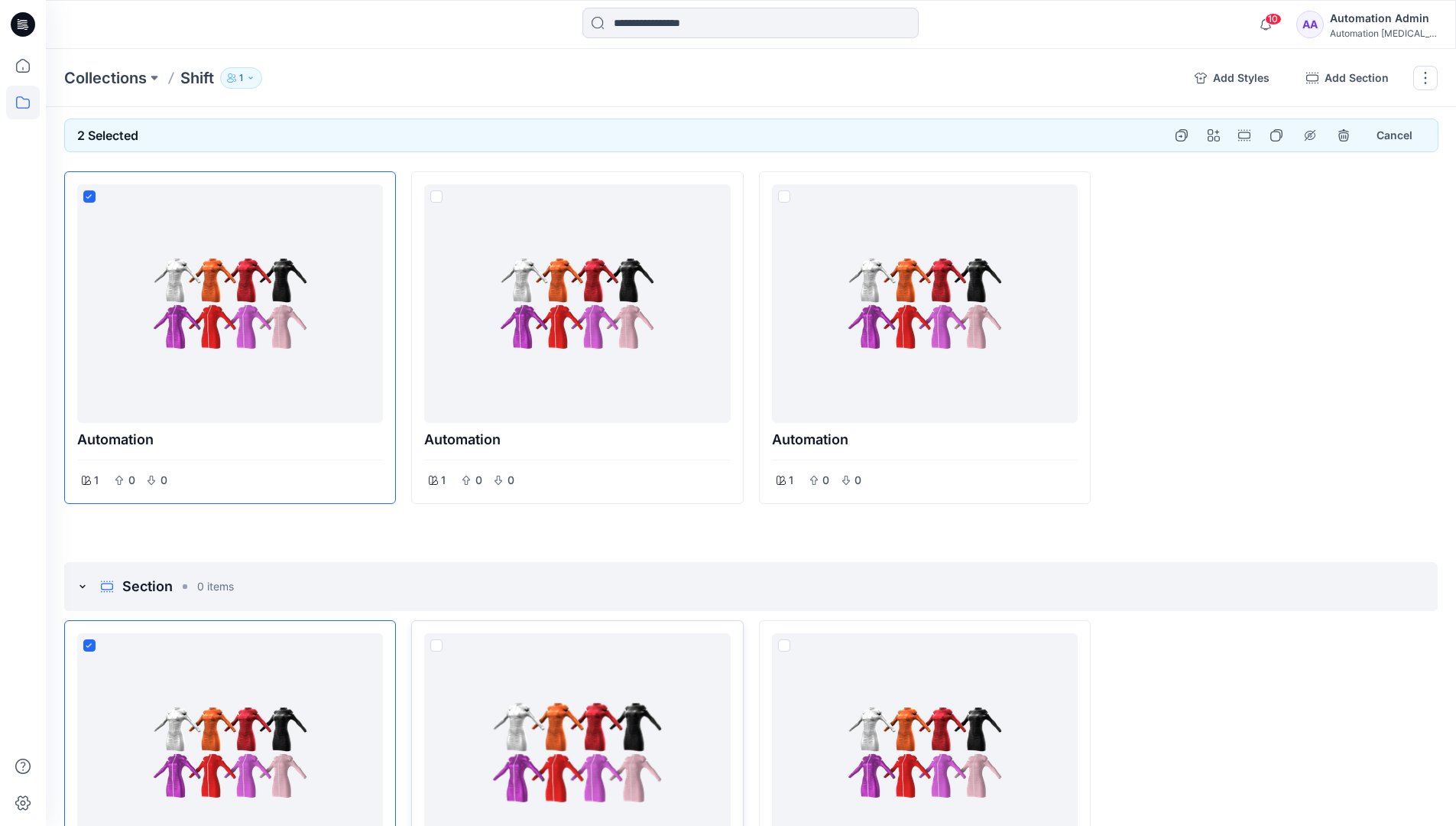
click at [437, 646] on span at bounding box center [436, 645] width 12 height 12
click at [110, 78] on p "Collections" at bounding box center [105, 78] width 82 height 22
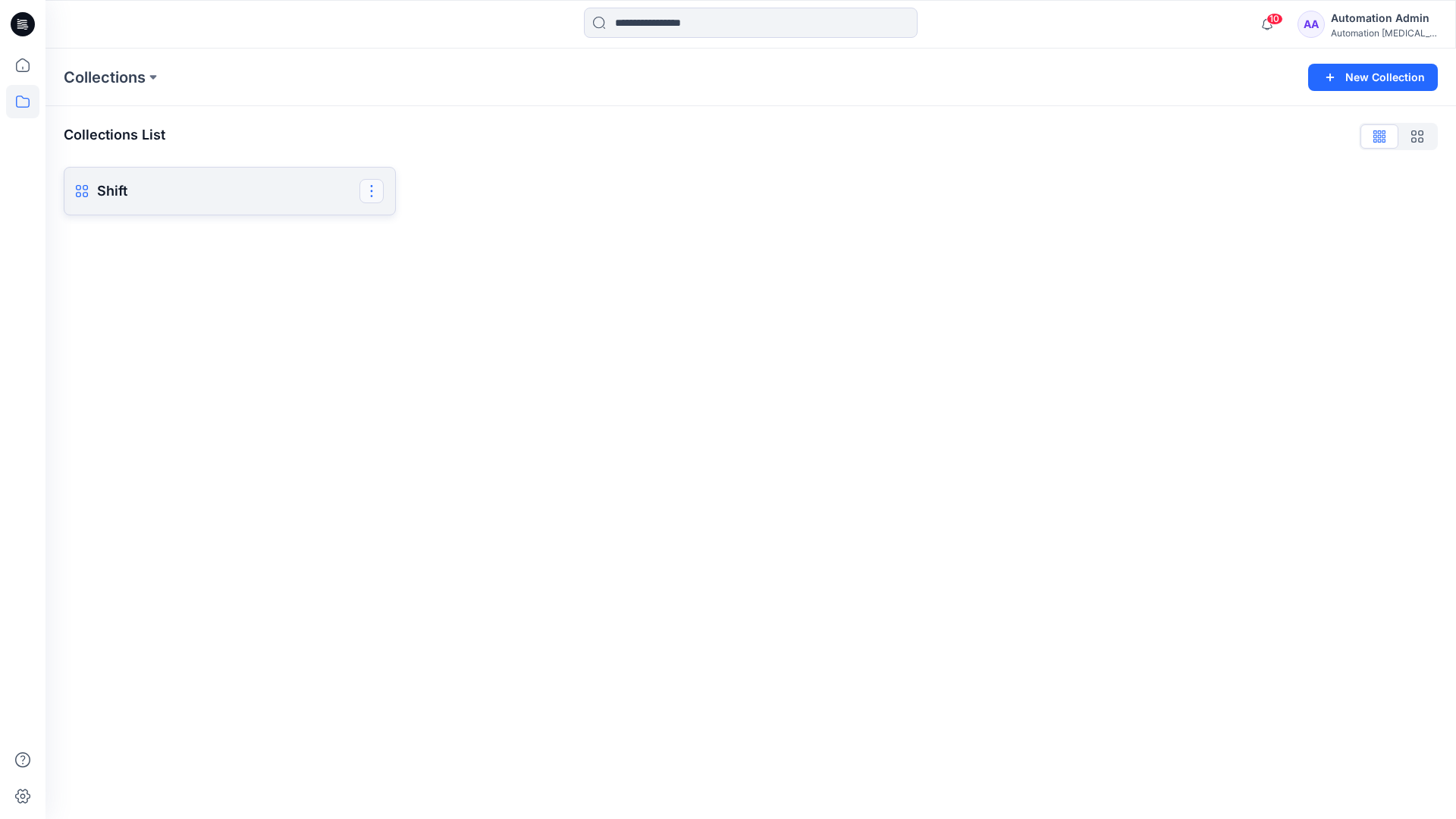
click at [373, 189] on button "button" at bounding box center [372, 192] width 24 height 24
click at [271, 298] on button "Delete Collection" at bounding box center [299, 296] width 163 height 28
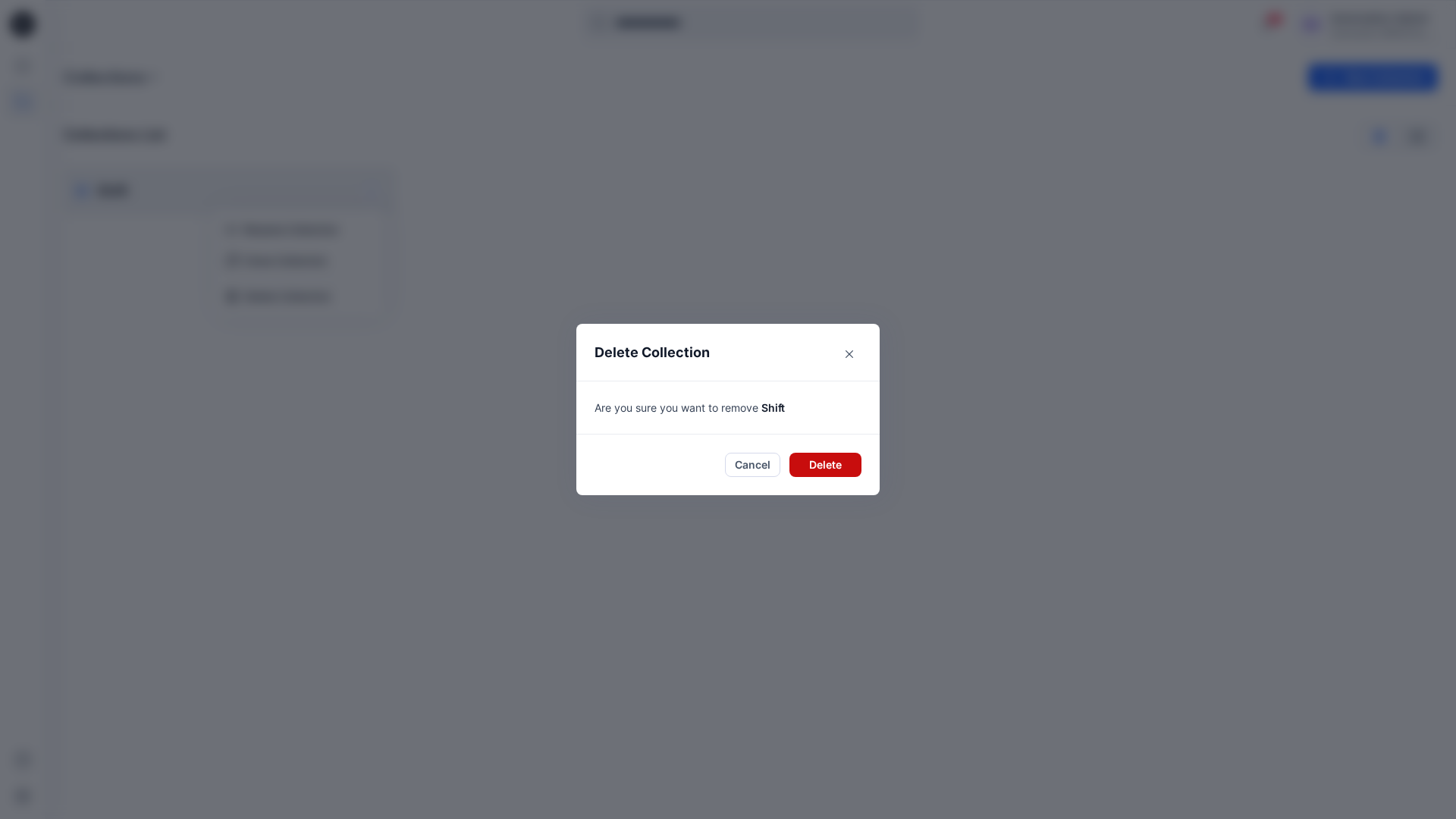
click at [821, 457] on button "Delete" at bounding box center [826, 465] width 72 height 24
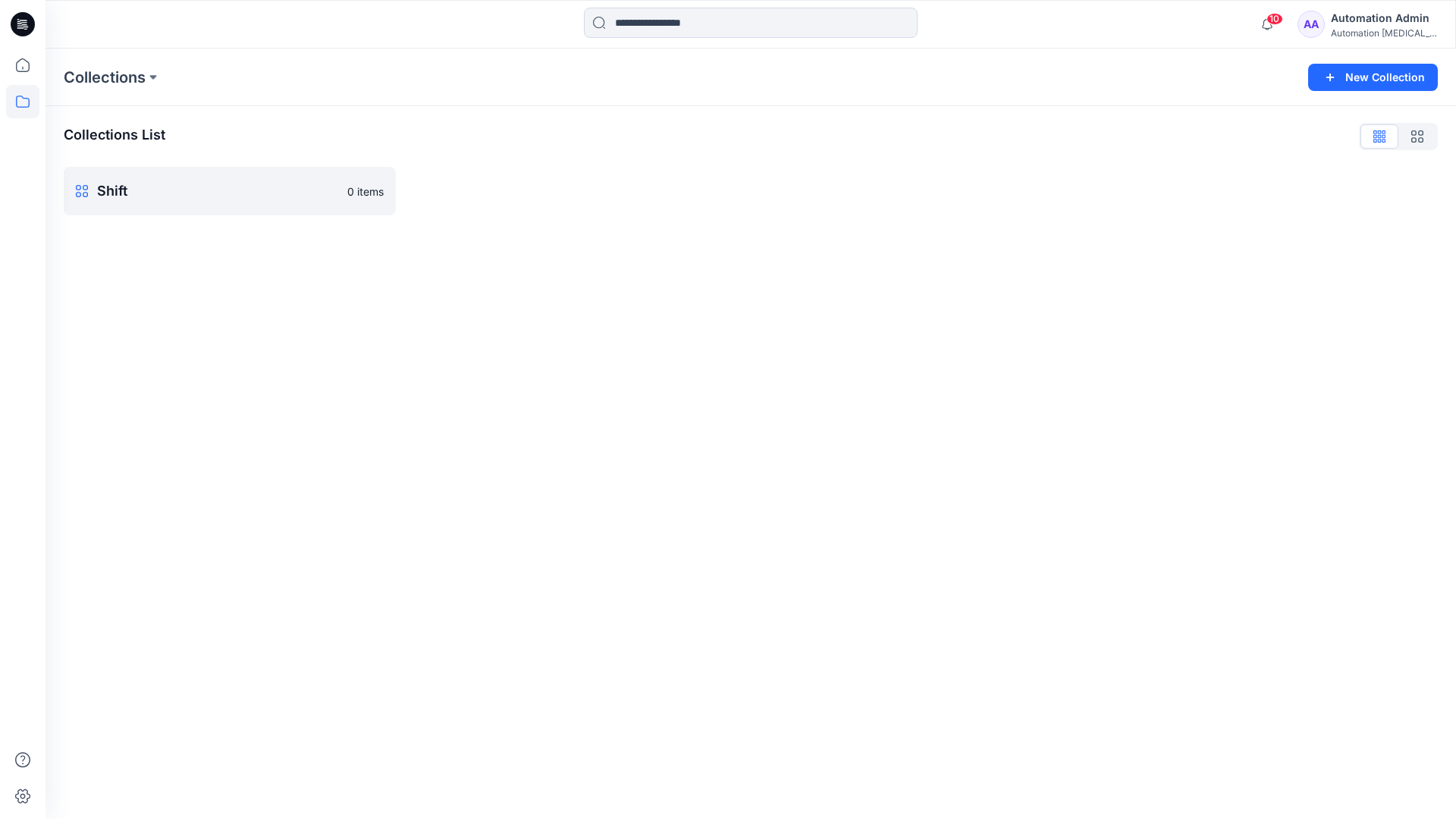
click at [1353, 18] on div "Automation Admin" at bounding box center [1384, 18] width 106 height 18
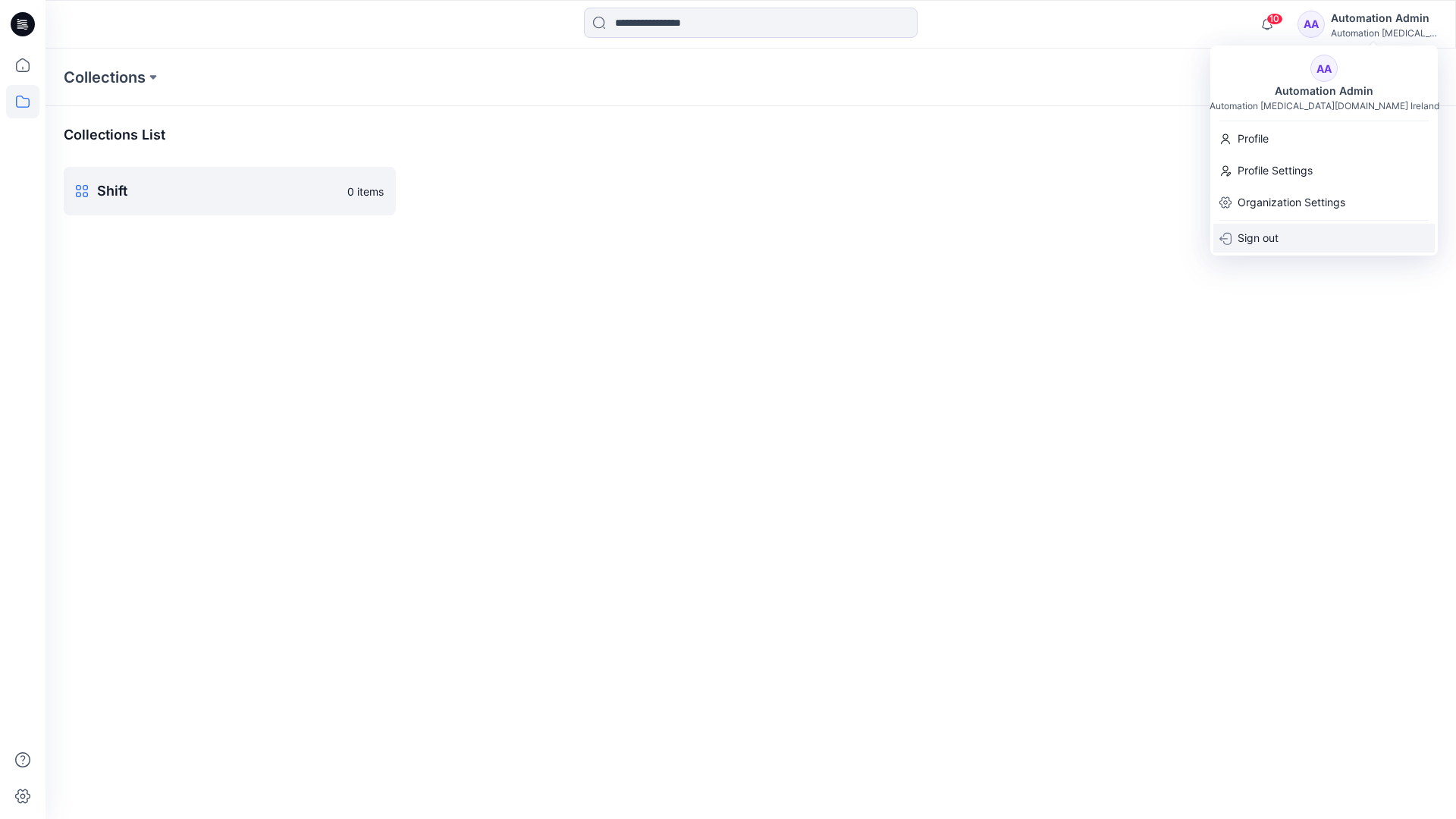
click at [1290, 234] on div "Sign out" at bounding box center [1324, 238] width 222 height 29
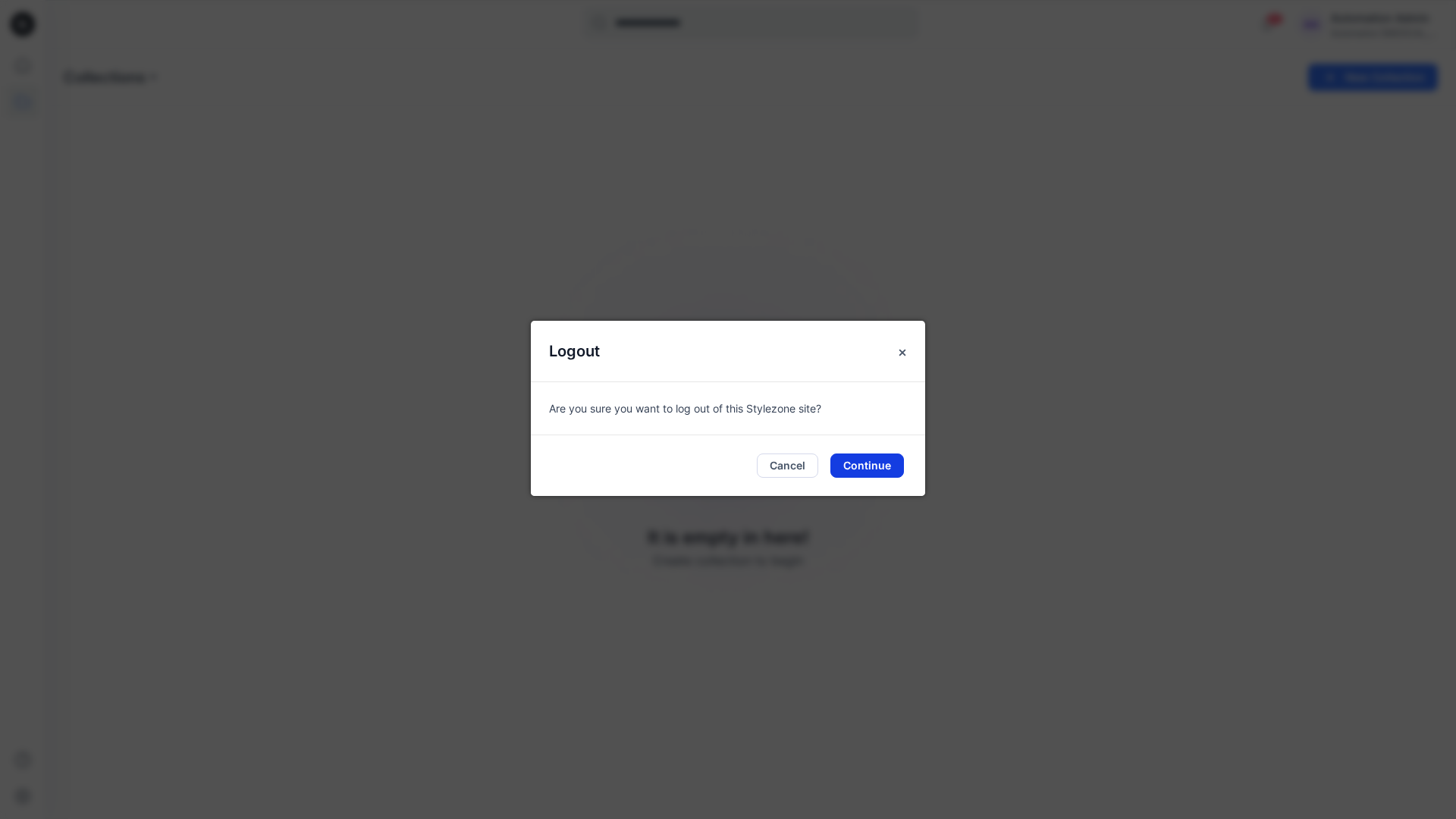
click at [868, 468] on button "Continue" at bounding box center [867, 466] width 73 height 24
